Goal: Task Accomplishment & Management: Use online tool/utility

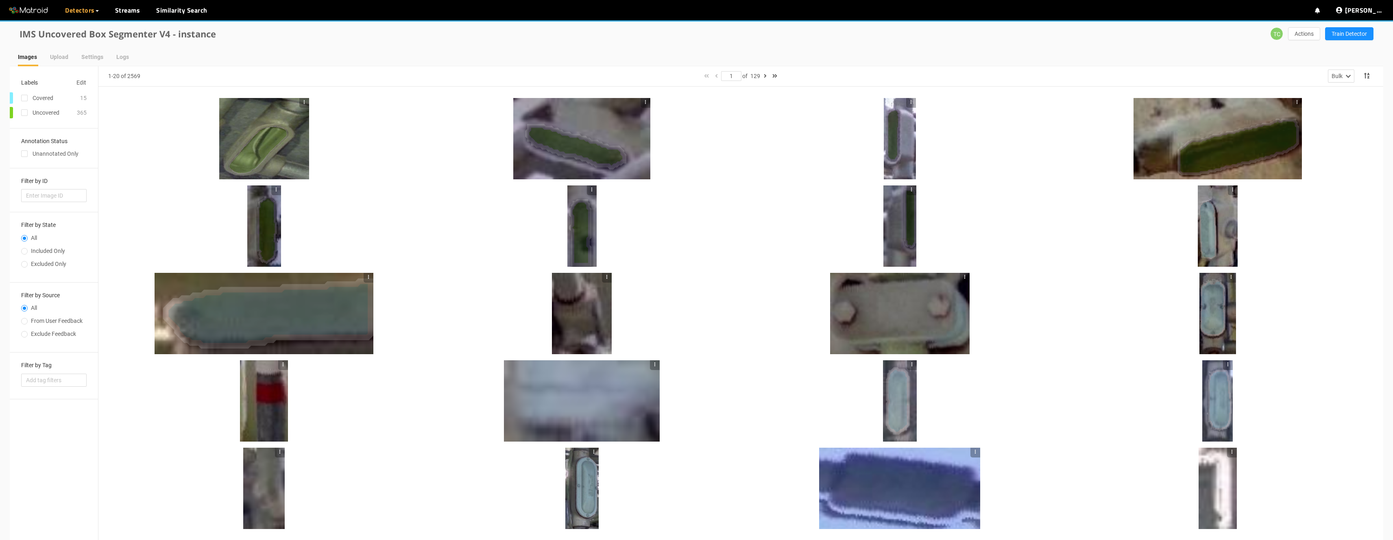
click at [282, 136] on div at bounding box center [264, 138] width 90 height 81
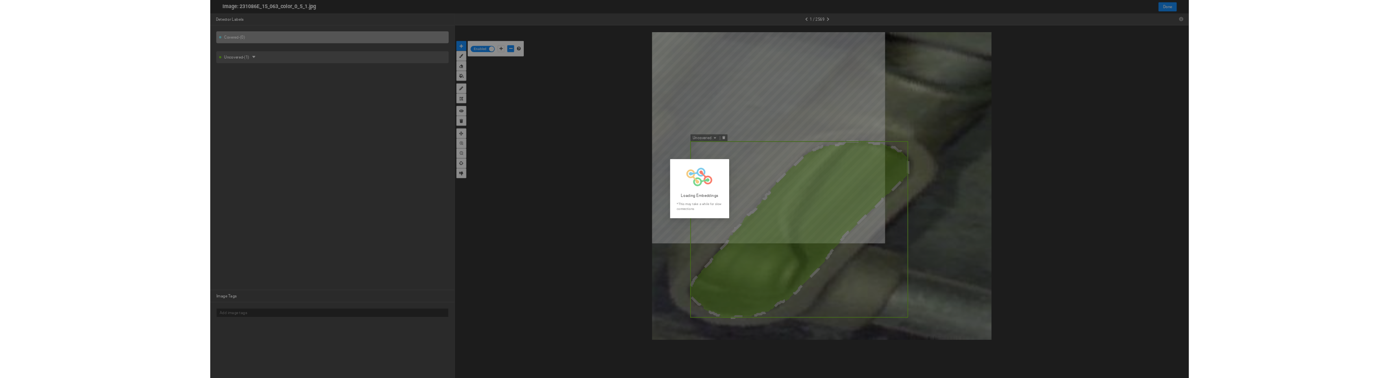
scroll to position [292, 0]
